Goal: Information Seeking & Learning: Find contact information

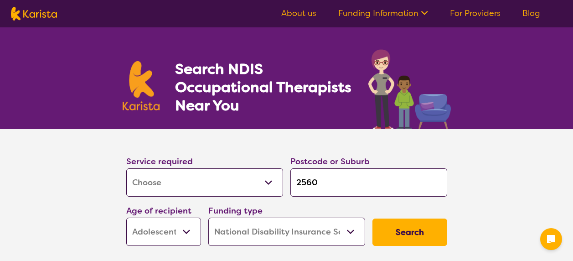
select select "[MEDICAL_DATA]"
select select "AS"
select select "NDIS"
select select "[MEDICAL_DATA]"
select select "AS"
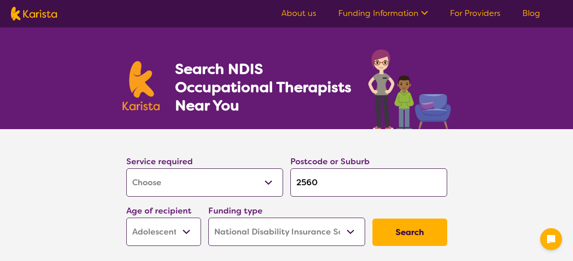
select select "NDIS"
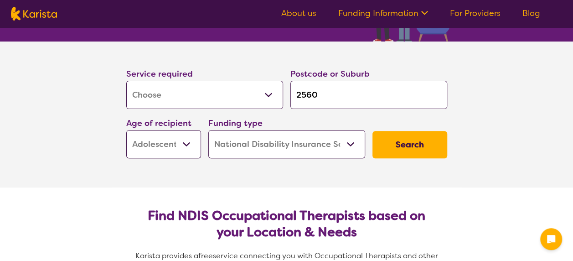
scroll to position [91, 0]
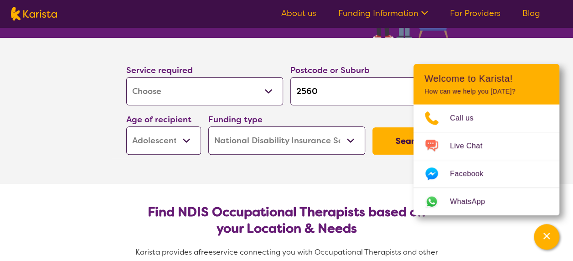
click at [361, 96] on input "2560" at bounding box center [368, 91] width 157 height 28
type input "w"
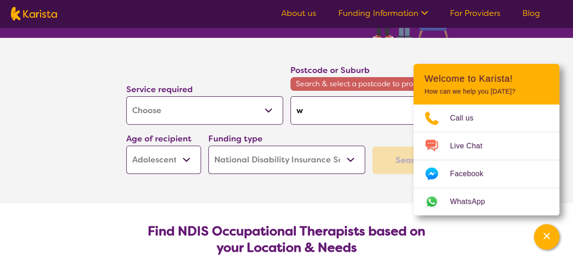
type input "we"
type input "wen"
type input "went"
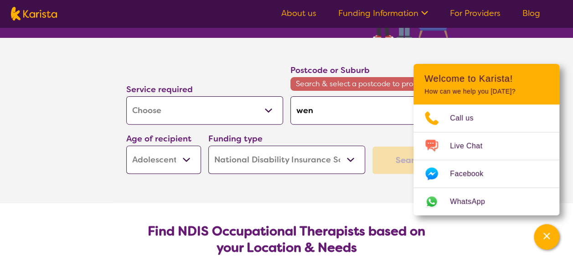
type input "went"
type input "wentw"
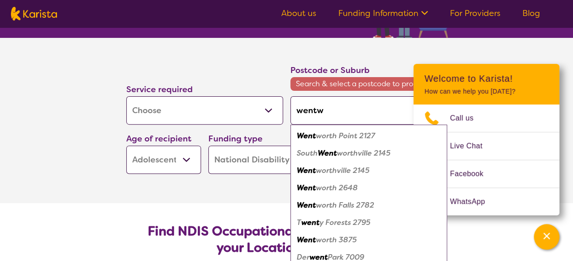
type input "wentwo"
type input "wentwor"
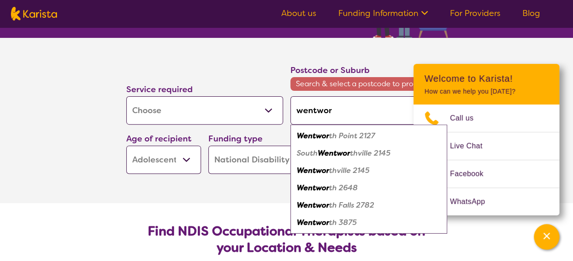
click at [325, 172] on em "Wentwor" at bounding box center [313, 170] width 32 height 10
type input "2145"
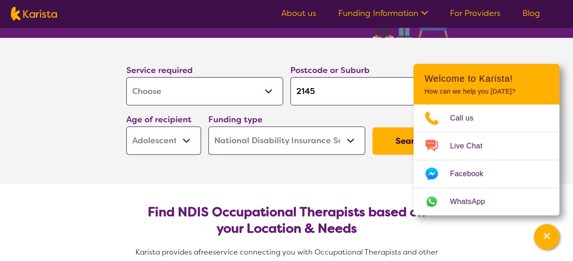
click at [187, 135] on select "Early Childhood - 0 to 9 Child - 10 to 11 Adolescent - 12 to 17 Adult - 18 to 6…" at bounding box center [163, 140] width 75 height 28
select select "AD"
click at [126, 126] on select "Early Childhood - 0 to 9 Child - 10 to 11 Adolescent - 12 to 17 Adult - 18 to 6…" at bounding box center [163, 140] width 75 height 28
select select "AD"
click at [355, 170] on section "Service required Allied Health Assistant Assessment ([MEDICAL_DATA] or [MEDICAL…" at bounding box center [286, 111] width 365 height 146
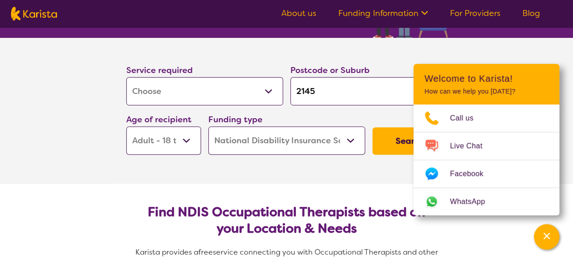
click at [397, 147] on button "Search" at bounding box center [409, 140] width 75 height 27
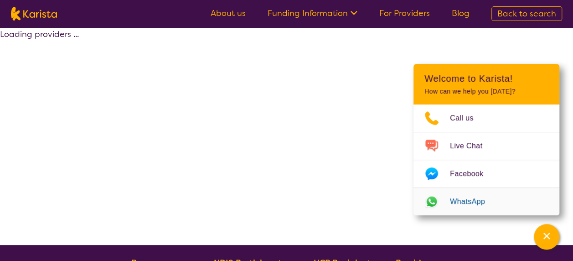
select select "by_score"
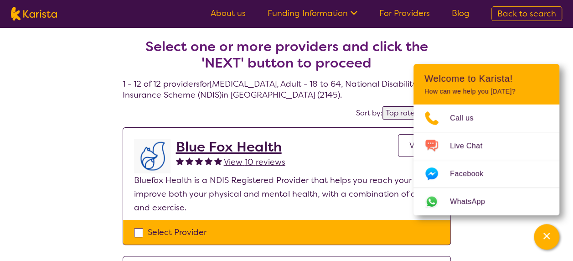
click at [551, 237] on div "Channel Menu" at bounding box center [546, 237] width 18 height 20
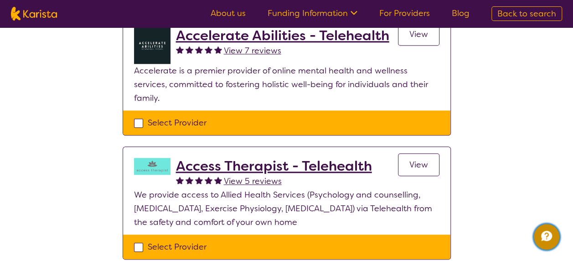
scroll to position [228, 0]
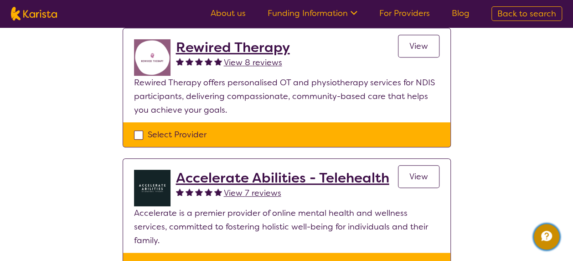
scroll to position [91, 0]
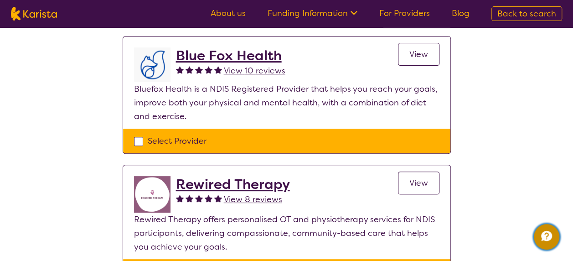
select select "[MEDICAL_DATA]"
select select "AD"
select select "NDIS"
select select "[MEDICAL_DATA]"
select select "AD"
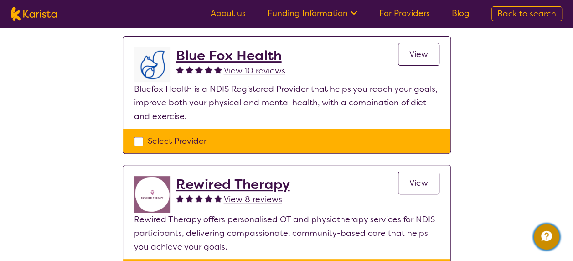
select select "NDIS"
